Goal: Information Seeking & Learning: Learn about a topic

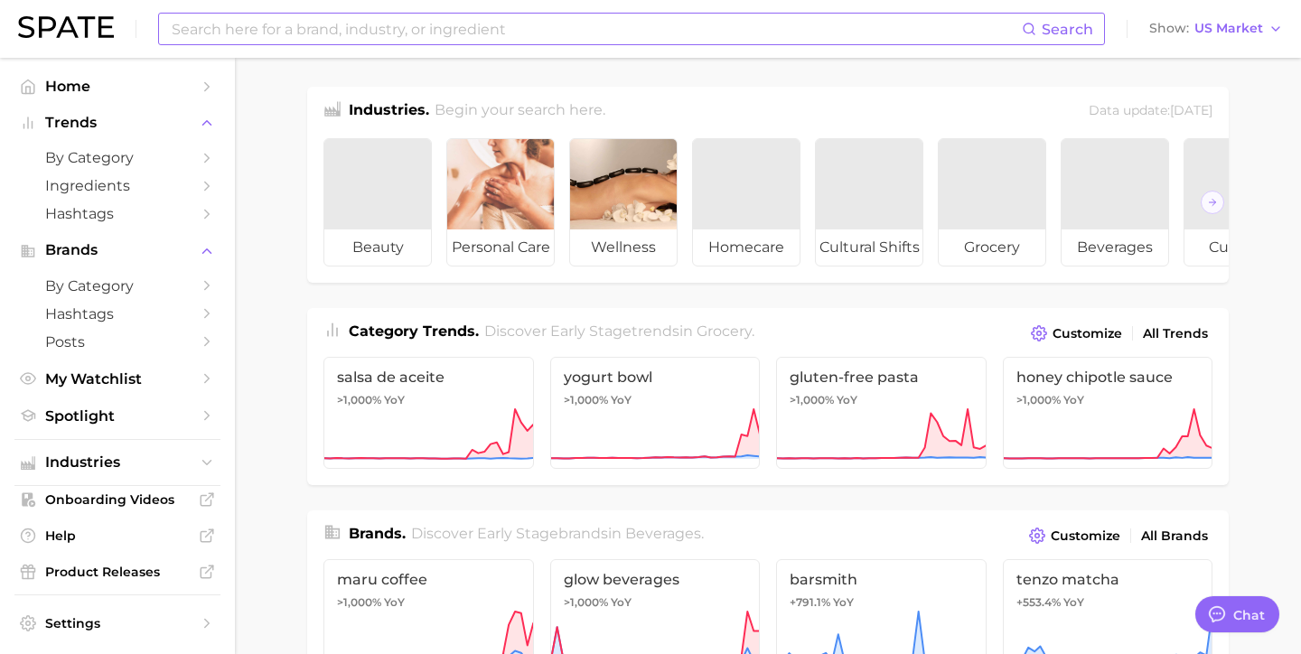
click at [305, 26] on input at bounding box center [596, 29] width 852 height 31
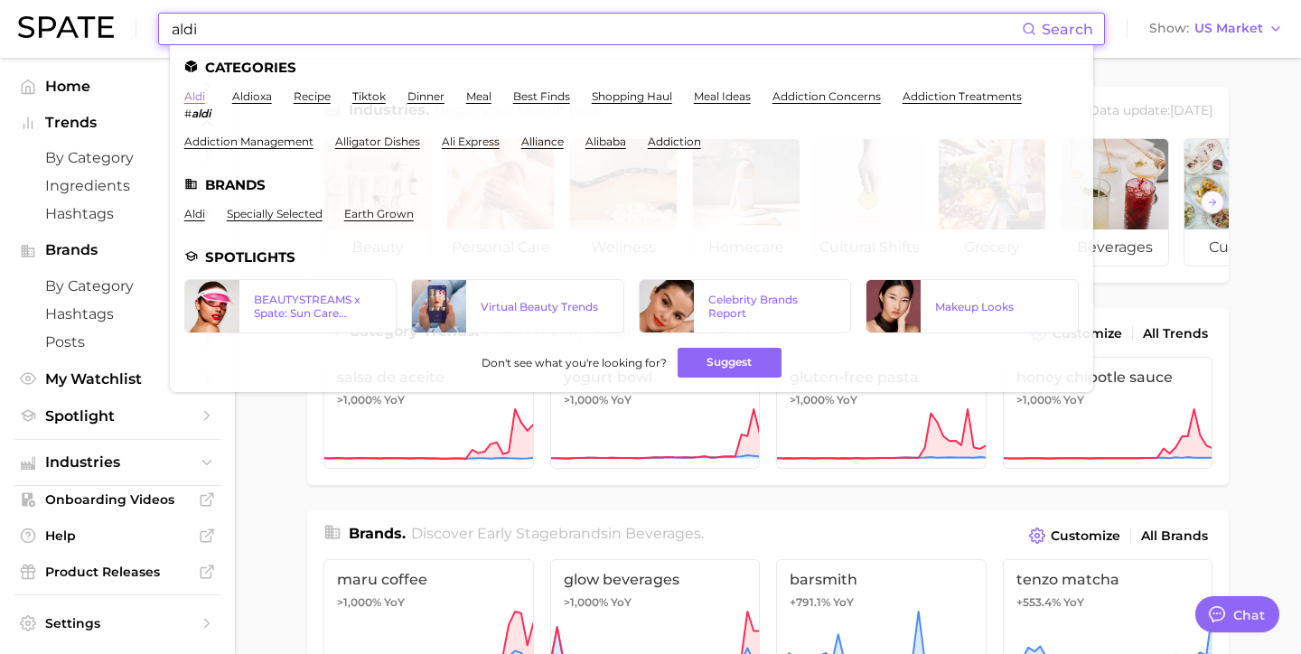
type input "aldi"
click at [195, 91] on link "aldi" at bounding box center [194, 96] width 21 height 14
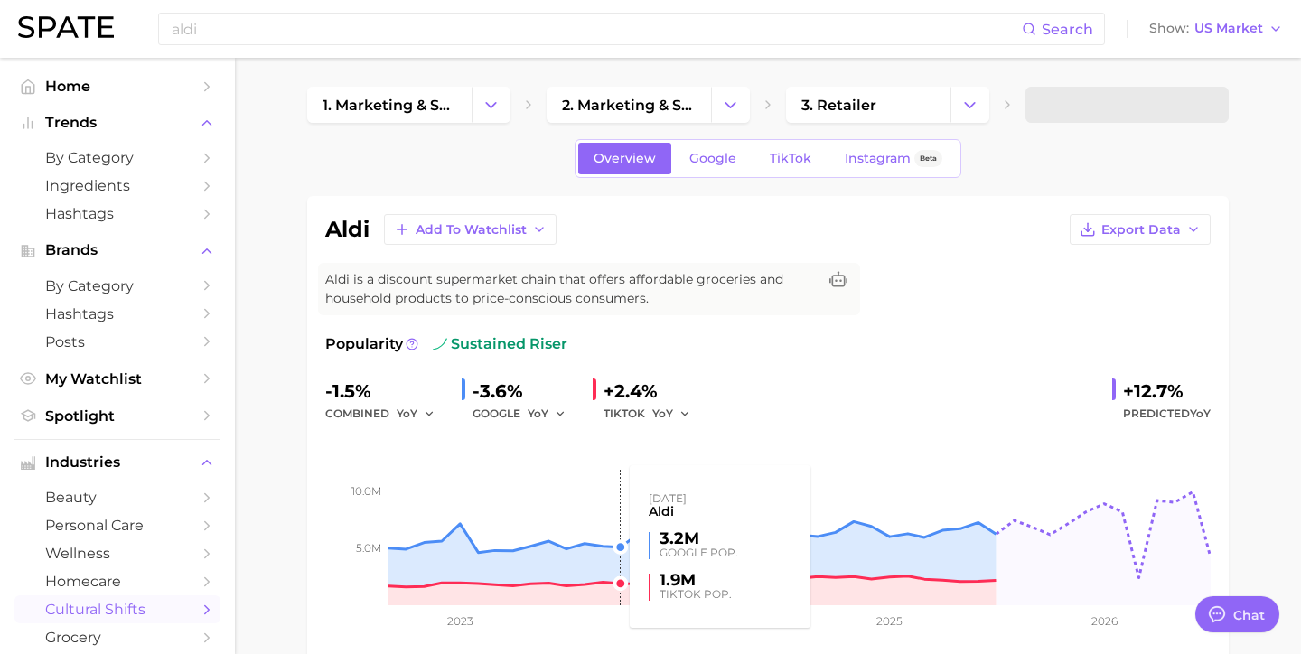
type textarea "x"
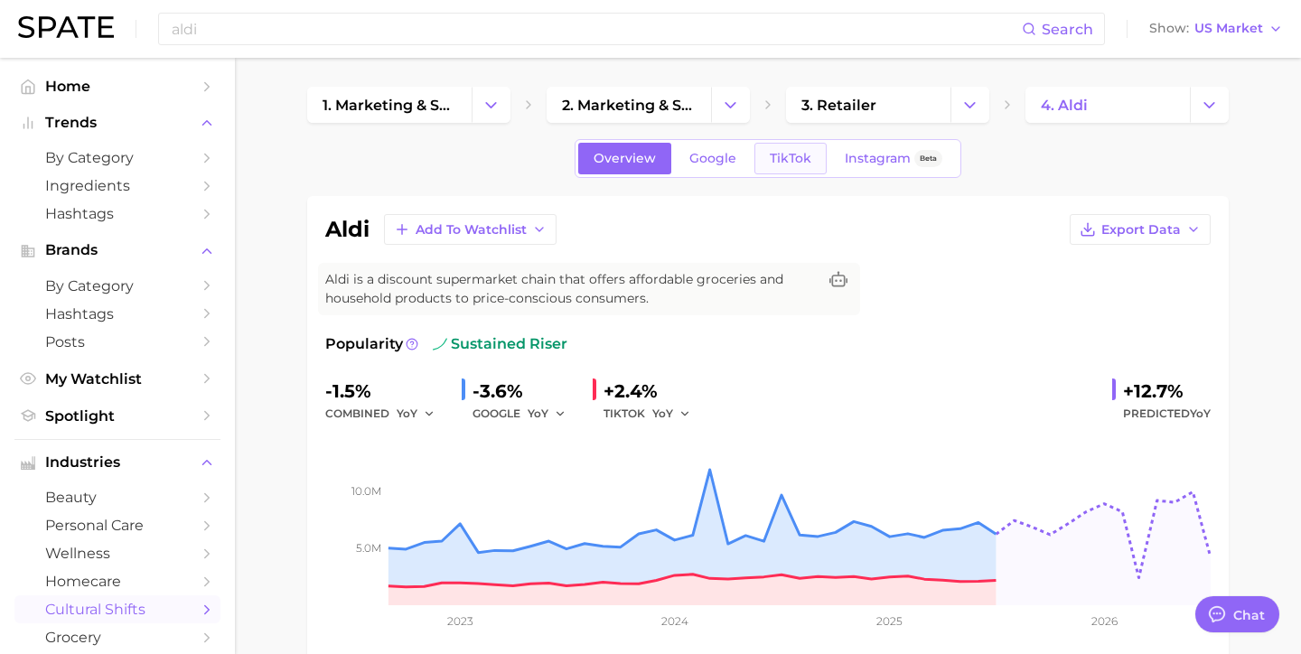
click at [784, 151] on span "TikTok" at bounding box center [791, 158] width 42 height 15
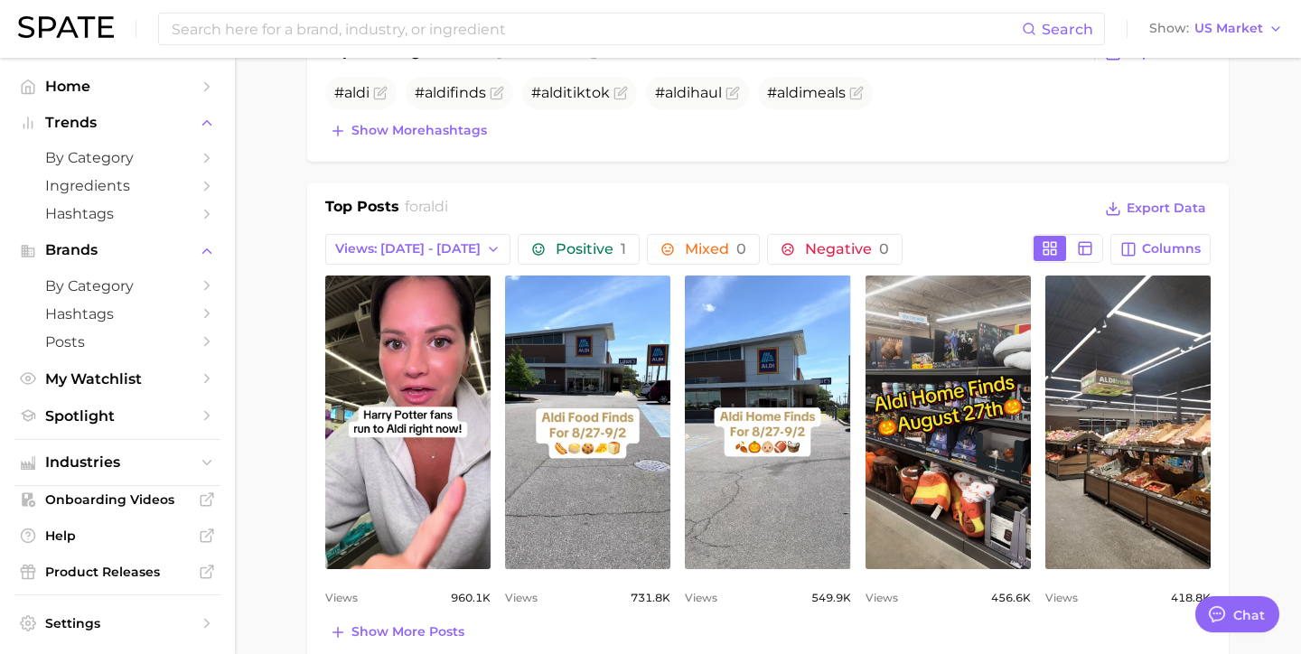
scroll to position [770, 0]
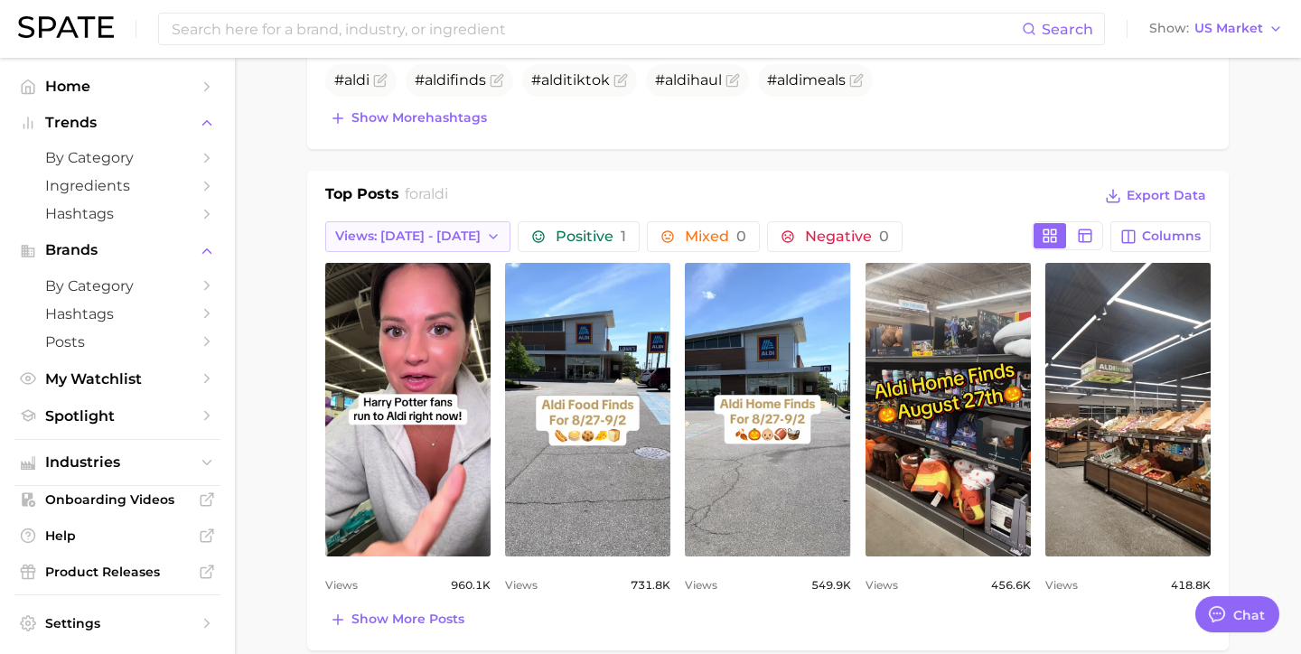
click at [436, 229] on span "Views: [DATE] - [DATE]" at bounding box center [407, 236] width 145 height 15
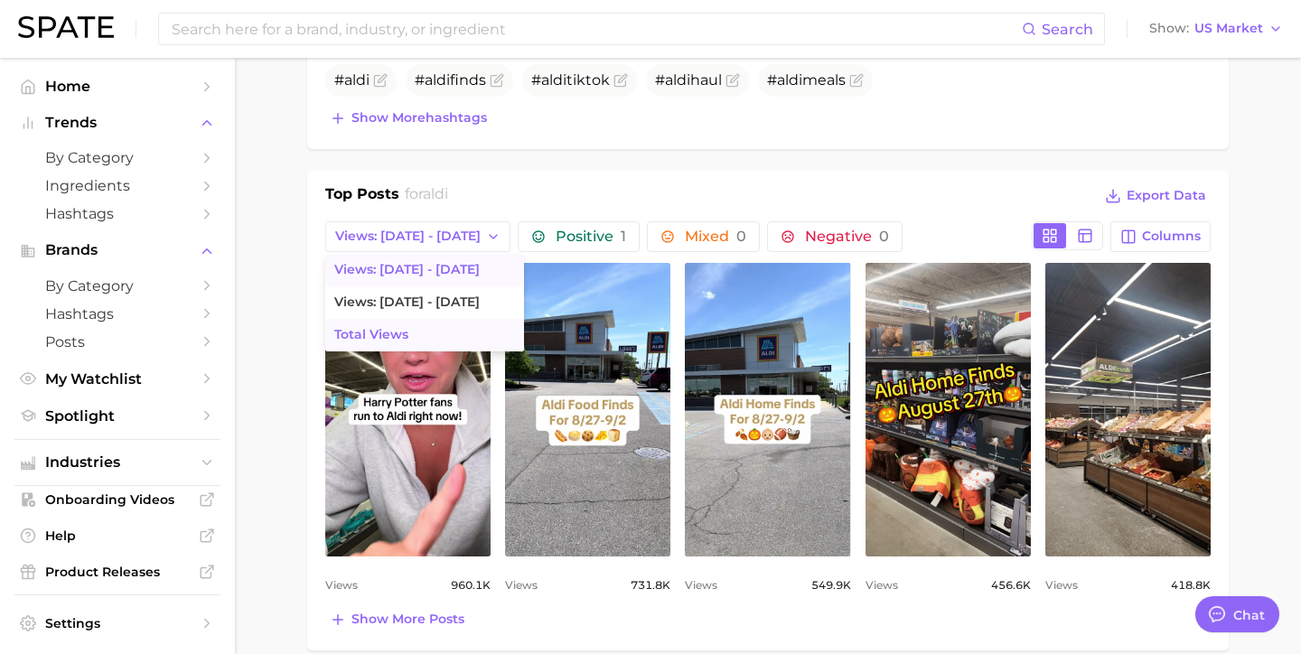
click at [426, 333] on button "Total Views" at bounding box center [424, 335] width 199 height 33
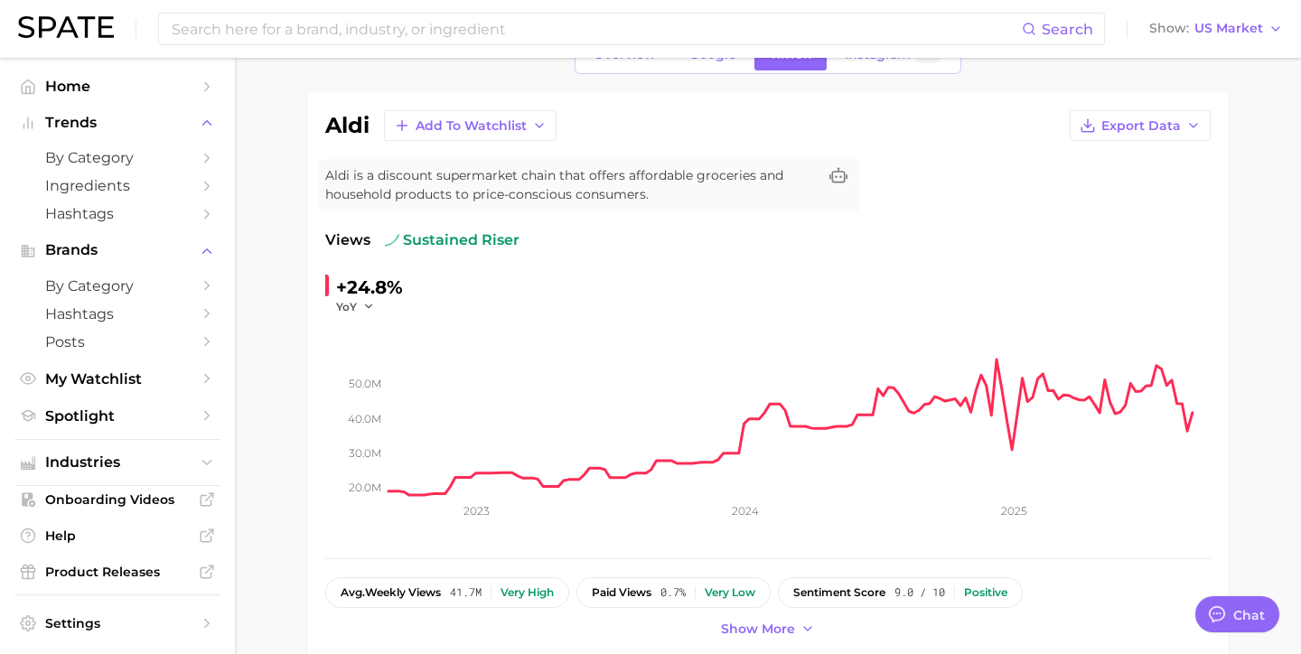
scroll to position [106, 0]
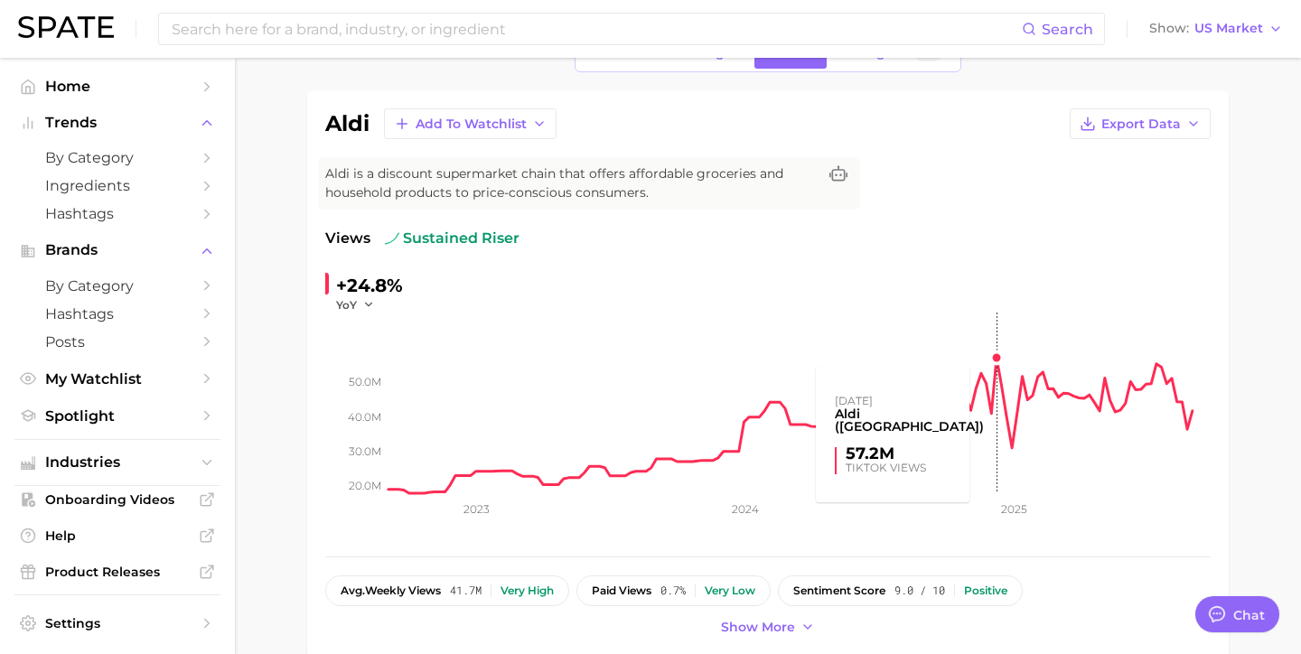
click at [996, 361] on rect at bounding box center [800, 403] width 822 height 181
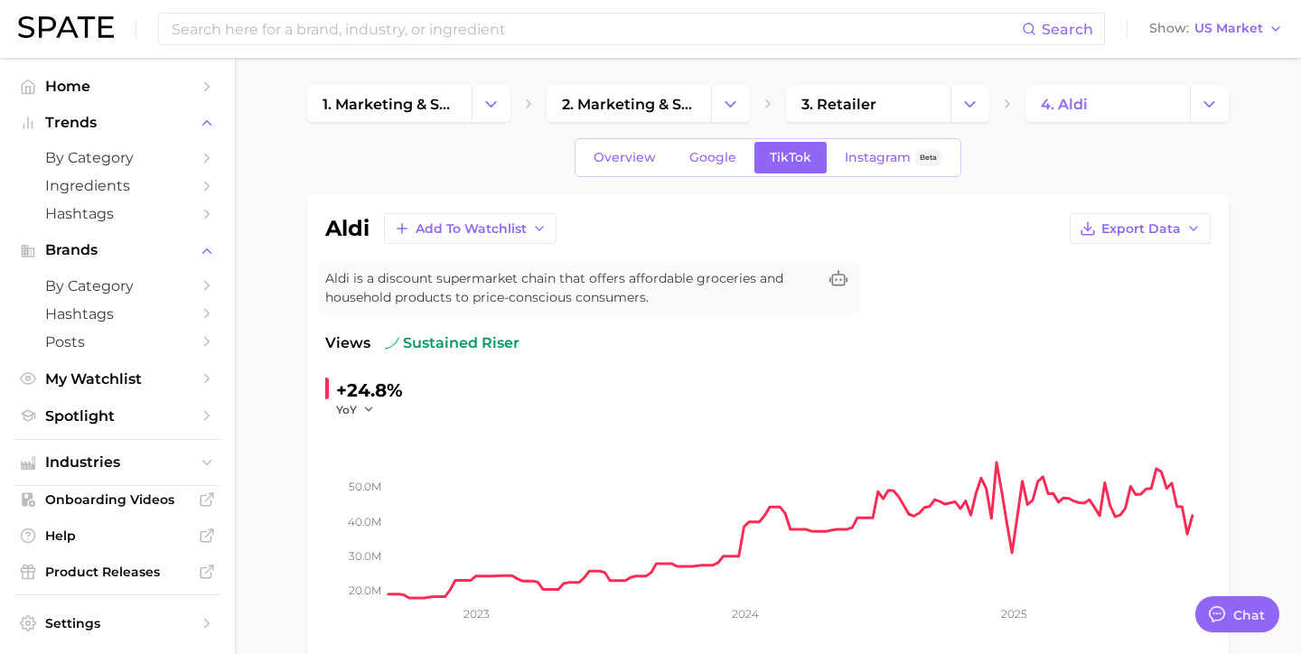
scroll to position [0, 0]
click at [904, 161] on span "Instagram" at bounding box center [878, 158] width 66 height 15
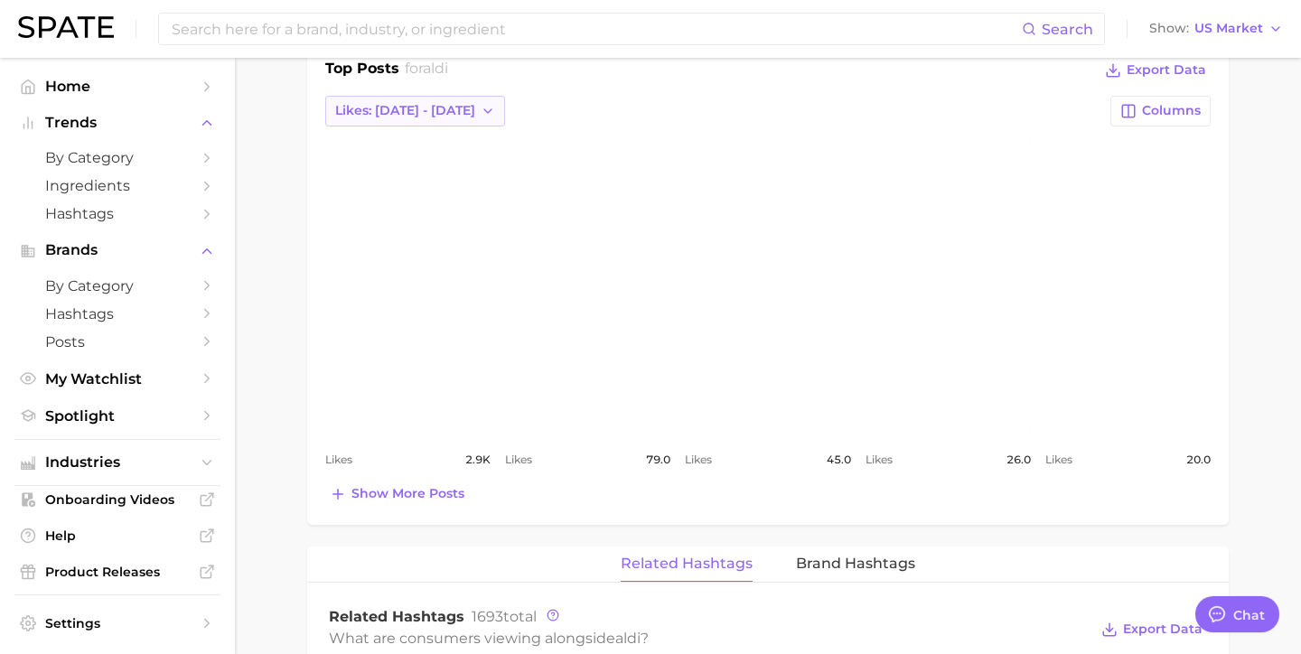
click at [436, 114] on span "Likes: [DATE] - [DATE]" at bounding box center [405, 110] width 140 height 15
click at [444, 202] on button "Total Likes" at bounding box center [424, 209] width 199 height 33
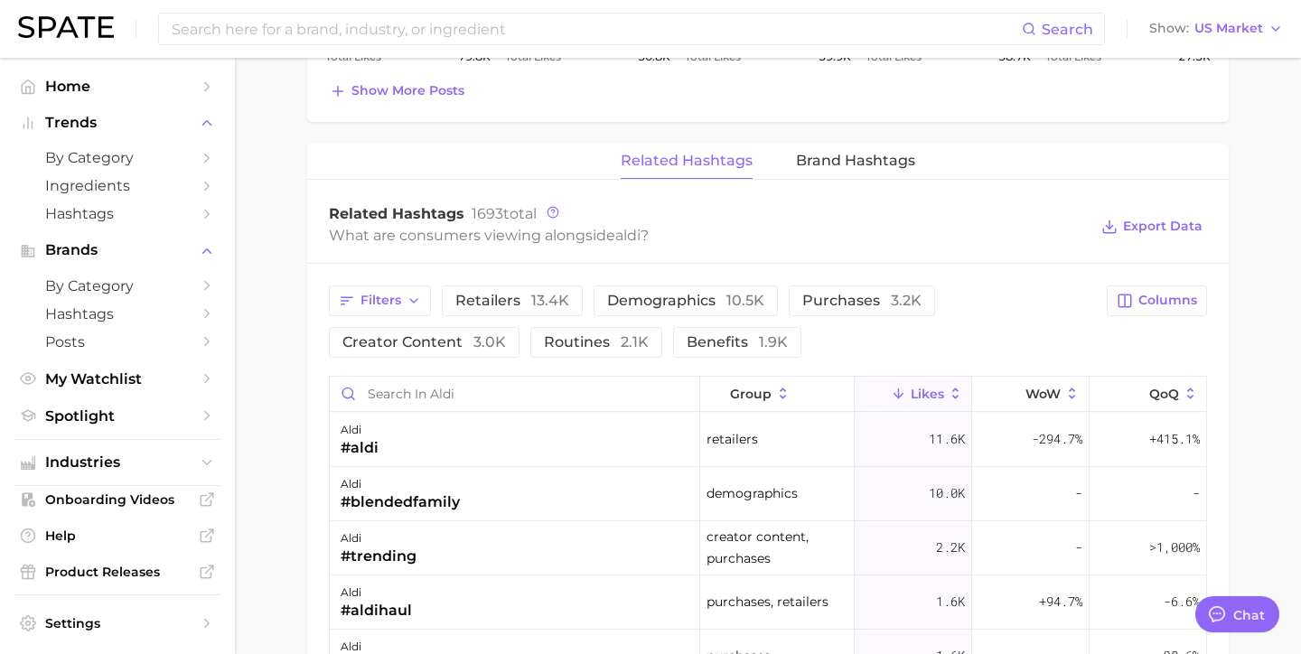
scroll to position [1234, 0]
